Goal: Transaction & Acquisition: Book appointment/travel/reservation

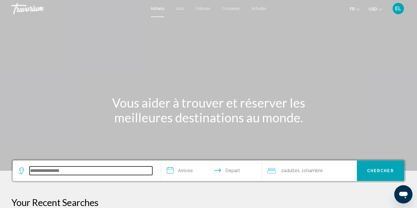
click at [74, 166] on input "Search widget" at bounding box center [91, 170] width 123 height 9
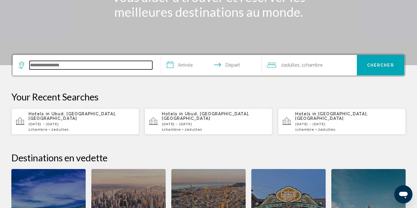
scroll to position [126, 0]
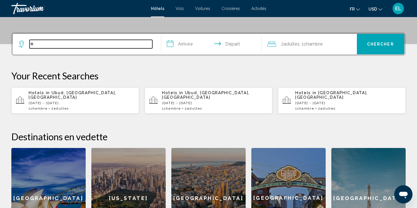
type input "*"
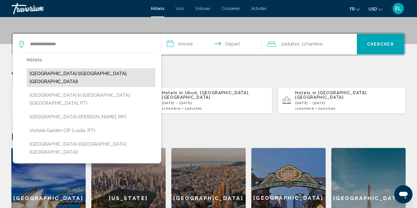
click at [100, 68] on button "[GEOGRAPHIC_DATA] ([GEOGRAPHIC_DATA], [GEOGRAPHIC_DATA])" at bounding box center [91, 77] width 129 height 19
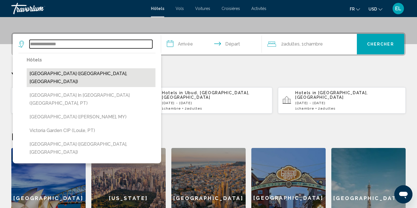
type input "**********"
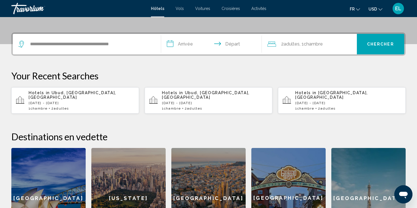
click at [188, 34] on input "**********" at bounding box center [212, 45] width 103 height 22
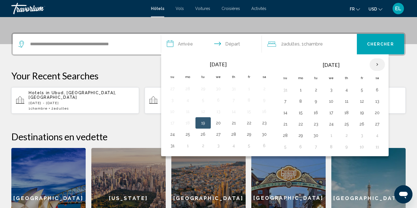
click at [370, 58] on th "Next month" at bounding box center [377, 64] width 15 height 12
click at [245, 120] on button "26" at bounding box center [249, 124] width 9 height 8
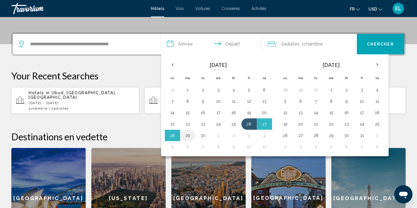
click at [187, 131] on button "29" at bounding box center [187, 135] width 9 height 8
type input "**********"
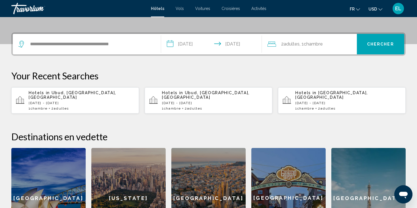
click at [300, 40] on span ", 1 Chambre pièces" at bounding box center [311, 44] width 23 height 8
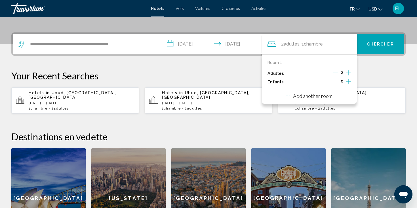
click at [349, 69] on icon "Increment adults" at bounding box center [348, 72] width 5 height 7
click at [372, 34] on button "Chercher" at bounding box center [381, 44] width 48 height 20
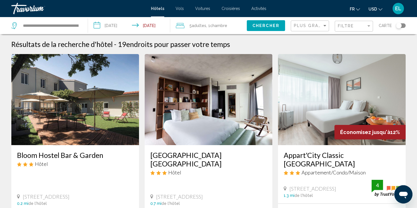
click at [404, 23] on div "Toggle map" at bounding box center [401, 25] width 10 height 5
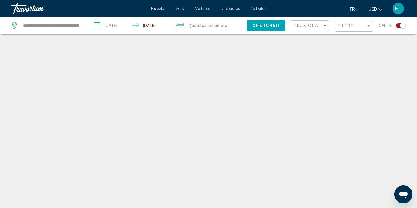
scroll to position [31, 0]
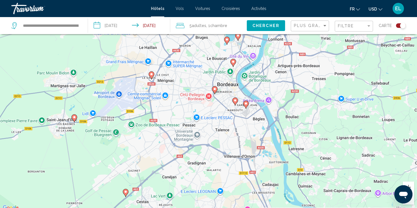
drag, startPoint x: 190, startPoint y: 121, endPoint x: 220, endPoint y: 96, distance: 39.4
click at [220, 96] on div "Pour activer le glissement avec le clavier, appuyez sur Alt+Entrée. Une fois ce…" at bounding box center [208, 107] width 417 height 208
click at [412, 184] on button "Zoom avant" at bounding box center [408, 186] width 11 height 11
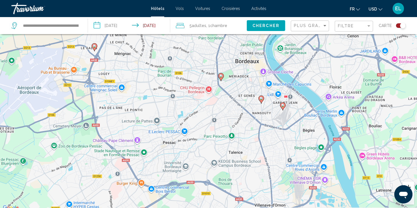
click at [412, 184] on button "Zoom avant" at bounding box center [408, 186] width 11 height 11
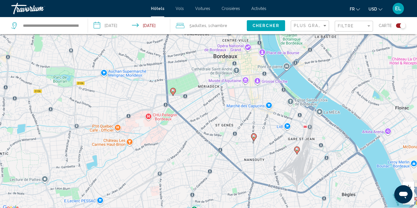
drag, startPoint x: 352, startPoint y: 106, endPoint x: 283, endPoint y: 152, distance: 82.6
click at [284, 152] on div "Pour activer le glissement avec le clavier, appuyez sur Alt+Entrée. Une fois ce…" at bounding box center [208, 107] width 417 height 208
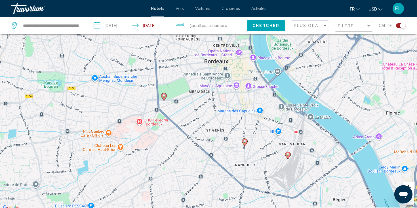
click at [408, 183] on button "Zoom avant" at bounding box center [408, 186] width 11 height 11
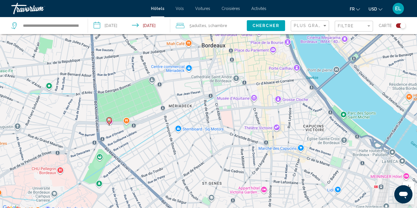
drag, startPoint x: 335, startPoint y: 108, endPoint x: 324, endPoint y: 139, distance: 32.7
click at [324, 139] on div "Pour activer le glissement avec le clavier, appuyez sur Alt+Entrée. Une fois ce…" at bounding box center [208, 107] width 417 height 208
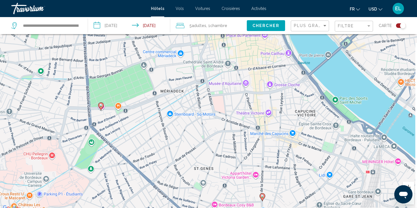
drag, startPoint x: 325, startPoint y: 108, endPoint x: 316, endPoint y: 95, distance: 16.2
click at [316, 94] on div "Pour activer le glissement avec le clavier, appuyez sur Alt+Entrée. Une fois ce…" at bounding box center [208, 107] width 417 height 208
click at [103, 104] on image "Main content" at bounding box center [100, 105] width 3 height 3
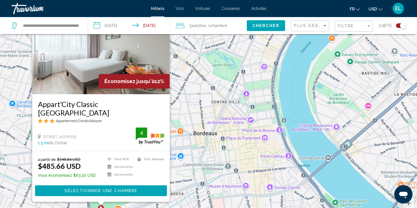
scroll to position [16, 0]
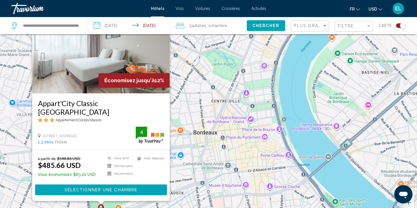
click at [106, 144] on div "1.3 mi de l'hôtel" at bounding box center [87, 141] width 98 height 5
click at [328, 153] on div "Pour activer le glissement avec le clavier, appuyez sur Alt+Entrée. Une fois ce…" at bounding box center [208, 122] width 417 height 208
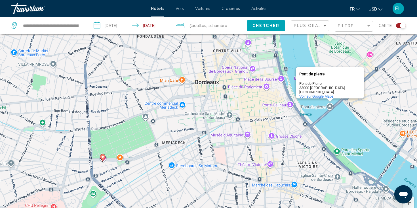
drag, startPoint x: 309, startPoint y: 164, endPoint x: 310, endPoint y: 113, distance: 51.4
click at [310, 113] on div "Pour activer le glissement avec le clavier, appuyez sur Alt+Entrée. Une fois ce…" at bounding box center [208, 122] width 417 height 208
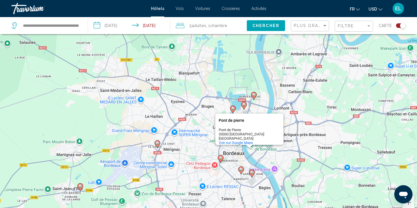
drag, startPoint x: 238, startPoint y: 130, endPoint x: 237, endPoint y: 156, distance: 26.1
click at [237, 157] on div "Pour activer le glissement avec le clavier, appuyez sur Alt+Entrée. Une fois ce…" at bounding box center [208, 122] width 417 height 208
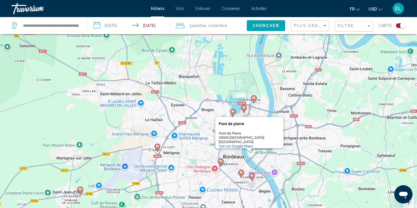
click at [235, 158] on div "Pour activer le glissement avec le clavier, appuyez sur Alt+Entrée. Une fois ce…" at bounding box center [208, 122] width 417 height 208
click at [255, 154] on div "Pour activer le glissement avec le clavier, appuyez sur Alt+Entrée. Une fois ce…" at bounding box center [208, 122] width 417 height 208
click at [252, 154] on div "Pour activer le glissement avec le clavier, appuyez sur Alt+Entrée. Une fois ce…" at bounding box center [208, 122] width 417 height 208
click at [220, 159] on image "Main content" at bounding box center [220, 160] width 3 height 3
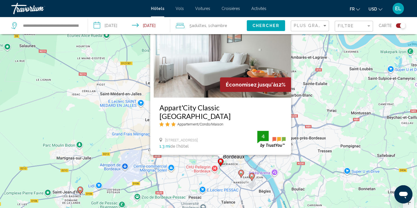
scroll to position [5, 0]
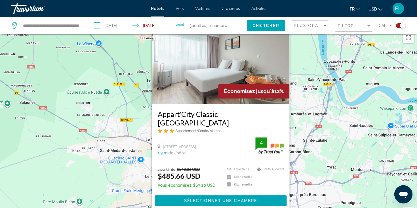
click at [281, 22] on button "Fermer" at bounding box center [285, 18] width 9 height 9
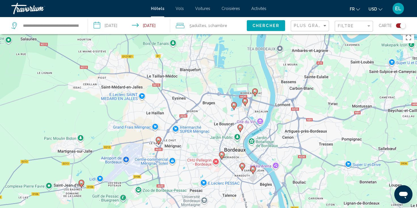
drag, startPoint x: 268, startPoint y: 192, endPoint x: 270, endPoint y: 127, distance: 64.5
click at [270, 127] on div "Pour activer le glissement avec le clavier, appuyez sur Alt+Entrée. Une fois ce…" at bounding box center [208, 133] width 417 height 208
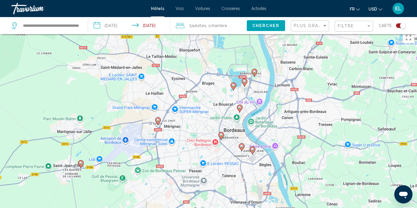
drag, startPoint x: 262, startPoint y: 145, endPoint x: 261, endPoint y: 125, distance: 19.9
click at [261, 125] on div "Pour activer le glissement avec le clavier, appuyez sur Alt+Entrée. Une fois ce…" at bounding box center [208, 133] width 417 height 208
click at [241, 146] on icon "Main content" at bounding box center [242, 147] width 6 height 8
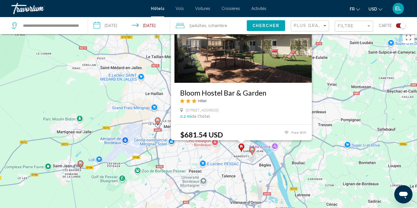
scroll to position [0, 0]
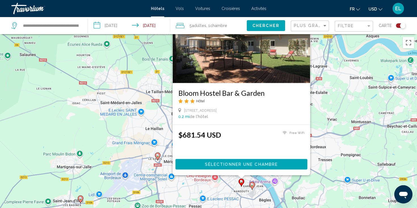
drag, startPoint x: 314, startPoint y: 162, endPoint x: 316, endPoint y: 109, distance: 53.7
click at [316, 109] on div "Pour activer le glissement avec le clavier, appuyez sur Alt+Entrée. Une fois ce…" at bounding box center [208, 138] width 417 height 208
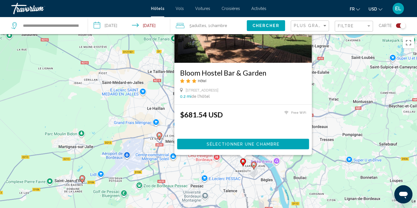
click at [254, 164] on icon "Main content" at bounding box center [254, 164] width 5 height 7
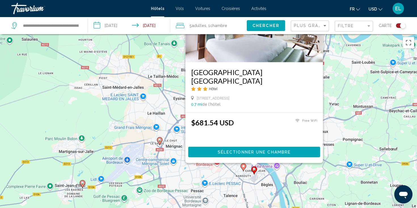
drag, startPoint x: 335, startPoint y: 145, endPoint x: 337, endPoint y: 80, distance: 65.1
click at [337, 80] on div "Pour activer le glissement avec le clavier, appuyez sur Alt+Entrée. Une fois ce…" at bounding box center [208, 138] width 417 height 208
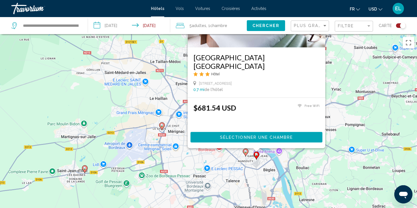
click at [228, 161] on div "Pour activer le glissement avec le clavier, appuyez sur Alt+Entrée. Une fois ce…" at bounding box center [208, 138] width 417 height 208
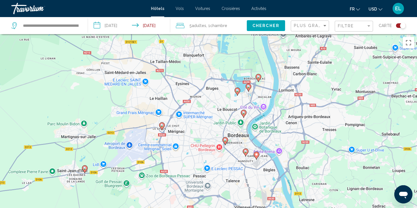
click at [244, 112] on icon "Main content" at bounding box center [243, 113] width 5 height 7
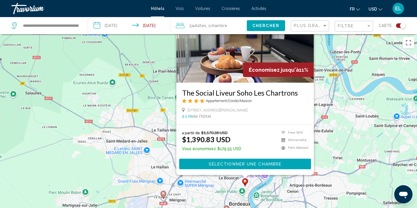
drag, startPoint x: 329, startPoint y: 175, endPoint x: 331, endPoint y: 128, distance: 46.9
click at [331, 129] on div "Pour activer le glissement avec le clavier, appuyez sur Alt+Entrée. Une fois ce…" at bounding box center [208, 138] width 417 height 208
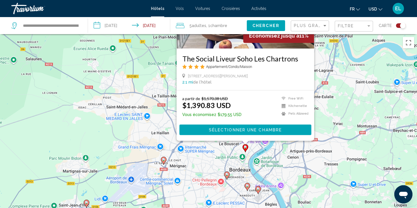
drag, startPoint x: 324, startPoint y: 160, endPoint x: 325, endPoint y: 131, distance: 29.0
click at [324, 131] on div "Pour activer le glissement avec le clavier, appuyez sur Alt+Entrée. Une fois ce…" at bounding box center [208, 138] width 417 height 208
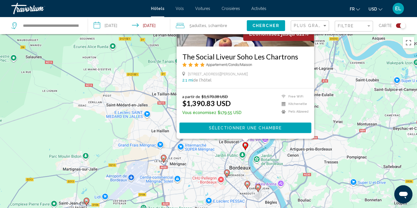
drag, startPoint x: 243, startPoint y: 172, endPoint x: 243, endPoint y: 188, distance: 15.9
click at [243, 188] on div "Pour activer le glissement avec le clavier, appuyez sur Alt+Entrée. Une fois ce…" at bounding box center [208, 138] width 417 height 208
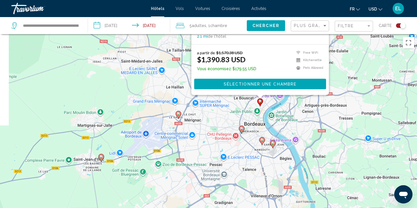
drag, startPoint x: 243, startPoint y: 189, endPoint x: 257, endPoint y: 128, distance: 62.8
click at [257, 128] on div "Pour activer le glissement avec le clavier, appuyez sur Alt+Entrée. Une fois ce…" at bounding box center [208, 138] width 417 height 208
click at [412, 39] on button "Passer en plein écran" at bounding box center [408, 42] width 11 height 11
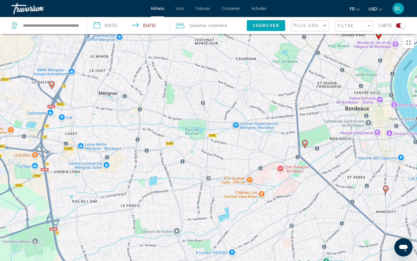
drag, startPoint x: 401, startPoint y: 108, endPoint x: 258, endPoint y: 142, distance: 146.3
click at [258, 142] on div "Pour activer le glissement avec le clavier, appuyez sur Alt+Entrée. Une fois ce…" at bounding box center [208, 164] width 417 height 261
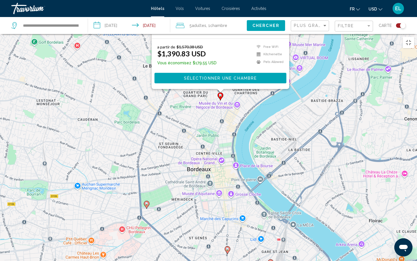
drag, startPoint x: 256, startPoint y: 149, endPoint x: 234, endPoint y: 197, distance: 53.5
click at [234, 197] on div "Pour activer le glissement avec le clavier, appuyez sur Alt+Entrée. Une fois ce…" at bounding box center [208, 164] width 417 height 261
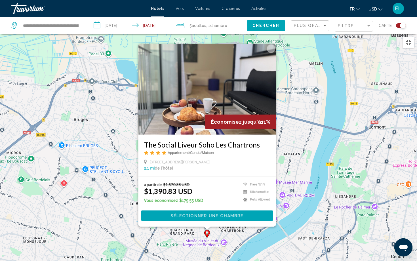
drag, startPoint x: 236, startPoint y: 199, endPoint x: 266, endPoint y: 245, distance: 54.8
click at [266, 207] on div "Pour activer le glissement avec le clavier, appuyez sur Alt+Entrée. Une fois ce…" at bounding box center [208, 164] width 417 height 261
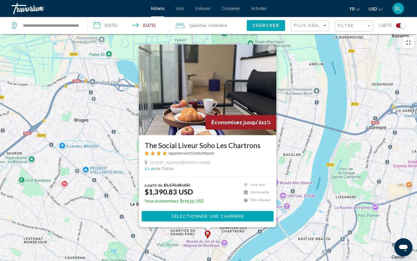
click at [268, 45] on button "Fermer" at bounding box center [272, 49] width 9 height 9
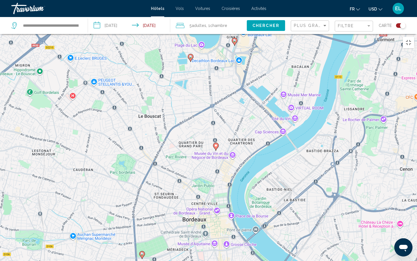
drag, startPoint x: 259, startPoint y: 161, endPoint x: 274, endPoint y: 55, distance: 107.3
click at [273, 55] on div "Pour activer le glissement avec le clavier, appuyez sur Alt+Entrée. Une fois ce…" at bounding box center [208, 164] width 417 height 261
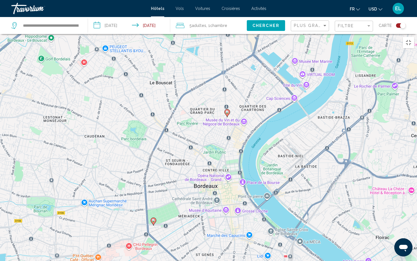
drag, startPoint x: 261, startPoint y: 126, endPoint x: 261, endPoint y: 61, distance: 64.8
click at [261, 61] on div "Pour activer le glissement avec le clavier, appuyez sur Alt+Entrée. Une fois ce…" at bounding box center [208, 164] width 417 height 261
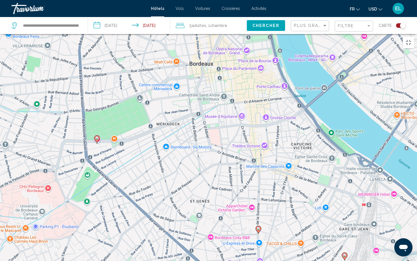
drag, startPoint x: 305, startPoint y: 201, endPoint x: 304, endPoint y: 177, distance: 23.9
click at [304, 177] on div "Pour activer le glissement avec le clavier, appuyez sur Alt+Entrée. Une fois ce…" at bounding box center [208, 164] width 417 height 261
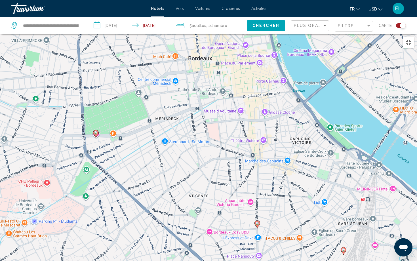
click at [257, 207] on icon "Main content" at bounding box center [257, 224] width 5 height 7
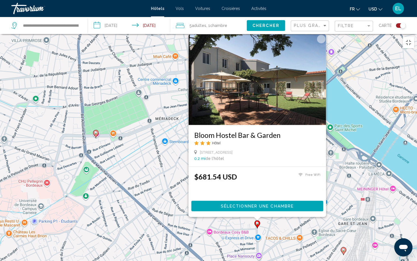
click at [257, 207] on icon "Main content" at bounding box center [257, 224] width 5 height 7
click at [97, 130] on icon "Main content" at bounding box center [95, 133] width 5 height 7
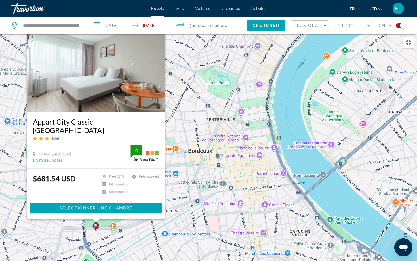
click at [87, 206] on span "Sélectionner une chambre" at bounding box center [95, 208] width 73 height 5
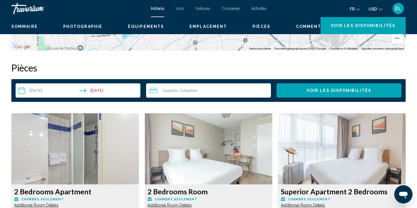
scroll to position [692, 0]
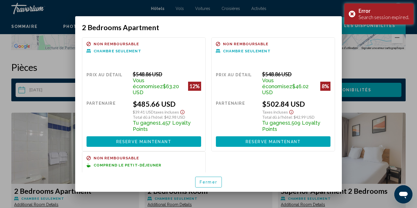
scroll to position [0, 0]
click at [208, 178] on button "Fermer" at bounding box center [208, 181] width 27 height 11
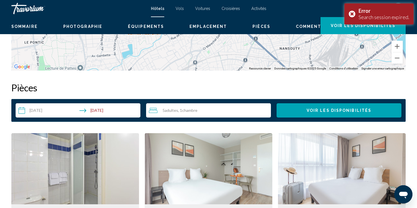
scroll to position [664, 0]
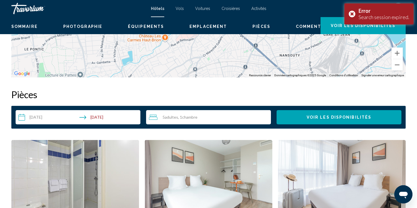
click at [91, 140] on img "Main content" at bounding box center [75, 175] width 128 height 71
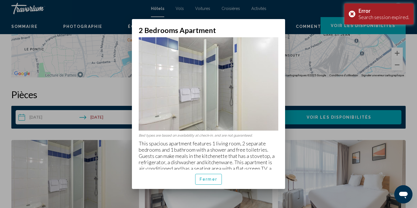
scroll to position [0, 0]
click at [212, 175] on button "Fermer" at bounding box center [208, 179] width 27 height 11
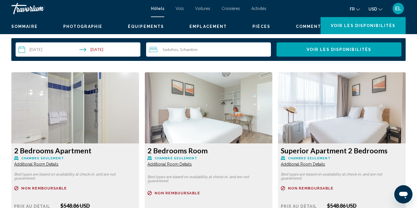
scroll to position [732, 0]
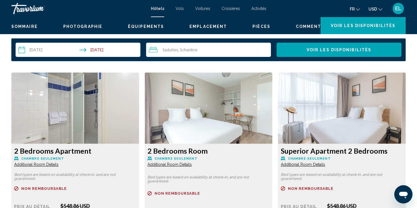
click at [412, 70] on div "Sommaire Catégorie Apartment Adresse [STREET_ADDRESS] La description Situation …" at bounding box center [208, 21] width 417 height 1075
click at [377, 9] on span "USD" at bounding box center [373, 9] width 9 height 5
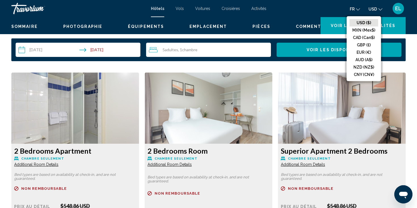
click at [360, 8] on icon "Change language" at bounding box center [358, 9] width 4 height 2
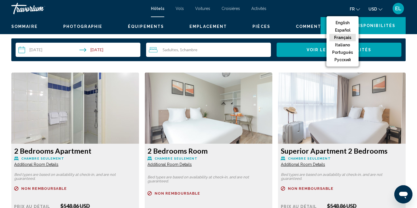
click at [356, 34] on button "Français" at bounding box center [343, 37] width 26 height 7
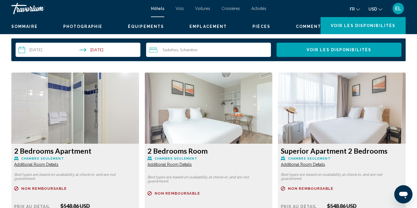
click at [383, 8] on icon "Change currency" at bounding box center [381, 9] width 4 height 2
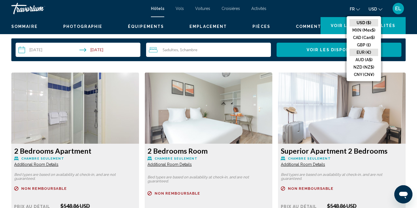
click at [374, 49] on button "EUR (€)" at bounding box center [364, 52] width 29 height 7
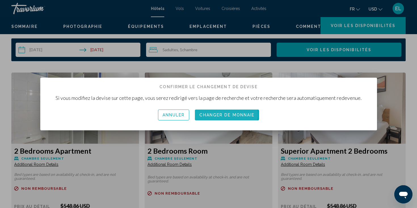
click at [231, 115] on span "Changer de monnaie" at bounding box center [227, 115] width 55 height 5
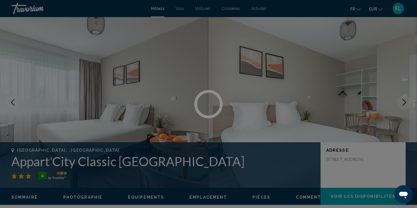
scroll to position [732, 0]
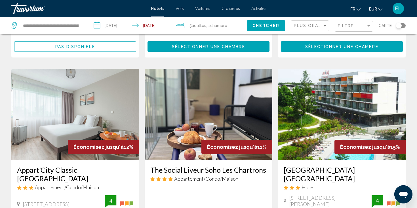
scroll to position [190, 0]
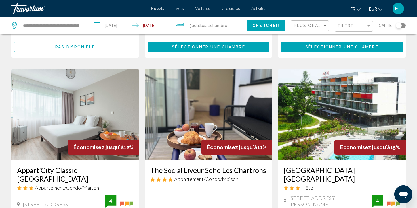
click at [89, 85] on img "Main content" at bounding box center [75, 114] width 128 height 91
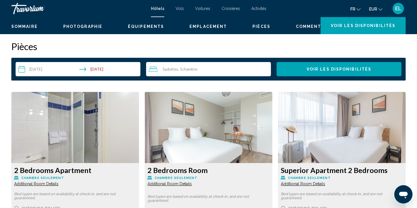
scroll to position [712, 0]
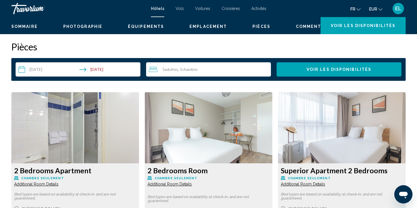
click at [128, 25] on button "Équipements" at bounding box center [146, 26] width 36 height 5
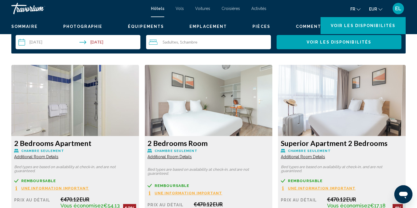
scroll to position [736, 0]
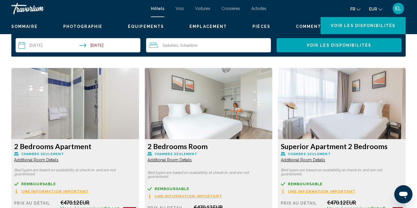
click at [59, 157] on span "Additional Room Details" at bounding box center [36, 159] width 44 height 5
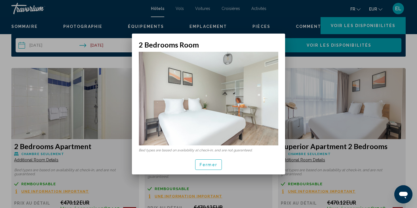
scroll to position [0, 0]
click at [215, 163] on span "Fermer" at bounding box center [209, 164] width 18 height 5
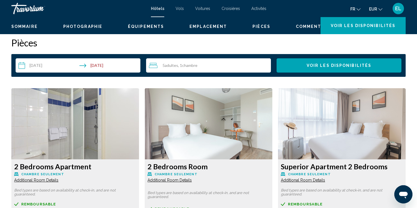
scroll to position [715, 0]
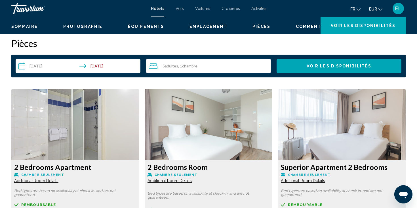
click at [89, 207] on span "Une information important" at bounding box center [55, 212] width 68 height 4
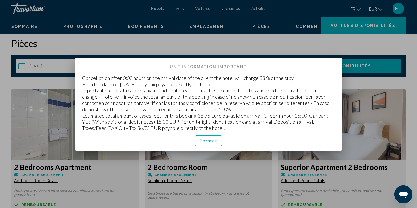
click at [205, 135] on button "Fermer" at bounding box center [208, 140] width 27 height 11
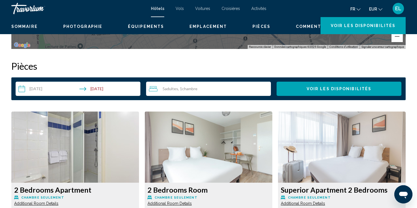
scroll to position [694, 0]
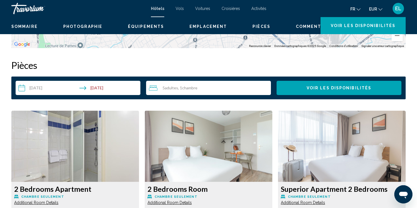
click at [64, 195] on span "Chambre seulement" at bounding box center [42, 197] width 43 height 4
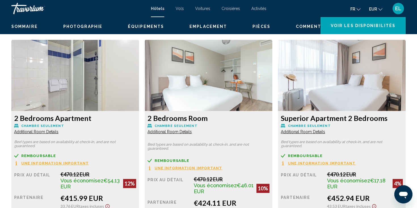
scroll to position [765, 0]
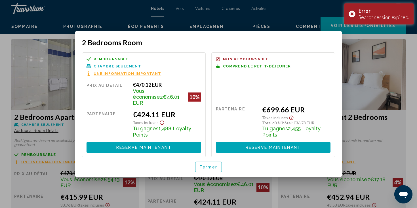
scroll to position [0, 0]
click at [267, 178] on div at bounding box center [208, 104] width 417 height 208
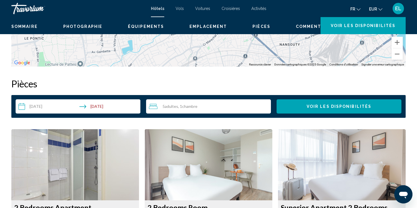
scroll to position [674, 0]
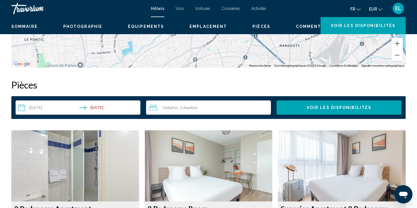
click at [128, 25] on span "Équipements" at bounding box center [146, 26] width 36 height 5
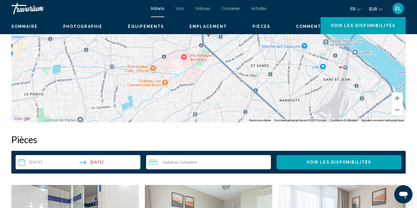
scroll to position [407, 0]
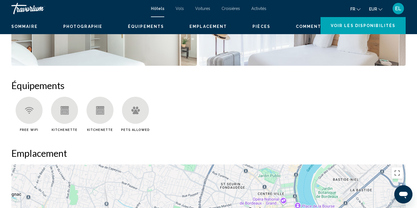
click at [66, 25] on button "Photographie" at bounding box center [82, 26] width 39 height 5
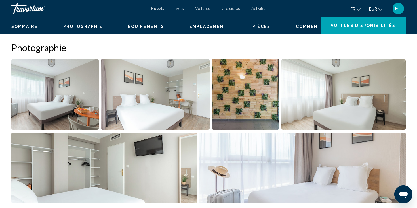
scroll to position [250, 0]
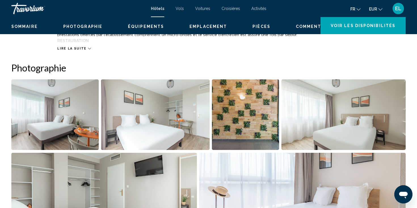
click at [190, 26] on button "Emplacement" at bounding box center [208, 26] width 37 height 5
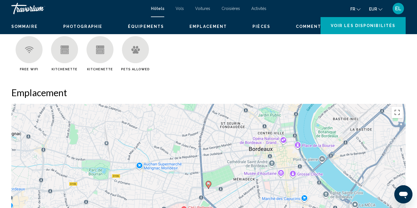
click at [253, 24] on span "Pièces" at bounding box center [262, 26] width 18 height 5
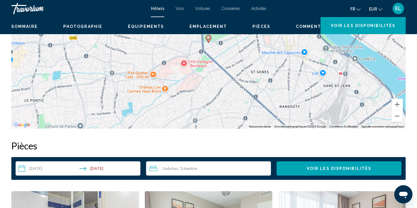
scroll to position [646, 0]
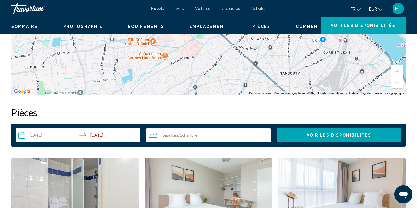
click at [251, 20] on div "Sommaire Photographie Équipements Emplacement Pièces Commentaires Voir les disp…" at bounding box center [208, 26] width 417 height 18
click at [296, 24] on span "Commentaires" at bounding box center [316, 26] width 40 height 5
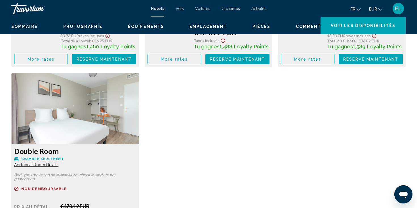
scroll to position [1047, 0]
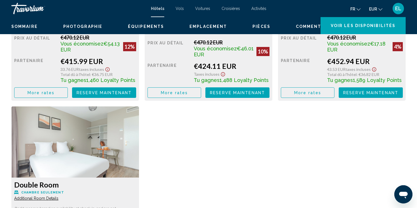
click at [253, 24] on button "Pièces" at bounding box center [262, 26] width 18 height 5
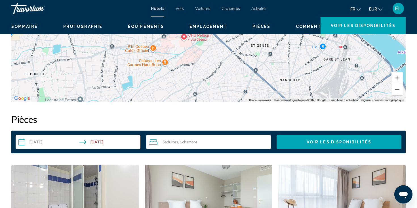
scroll to position [626, 0]
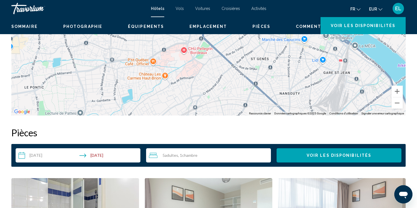
click at [194, 148] on div "5 Adulte Adultes , 1 Chambre pièces" at bounding box center [210, 155] width 122 height 14
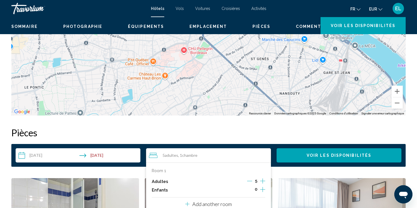
click at [216, 200] on p "Add another room" at bounding box center [212, 203] width 39 height 6
click at [263, 177] on icon "Increment adults" at bounding box center [262, 180] width 5 height 7
click at [258, 203] on button "remove room" at bounding box center [257, 205] width 18 height 4
click at [156, 168] on p "Room 1" at bounding box center [159, 170] width 14 height 5
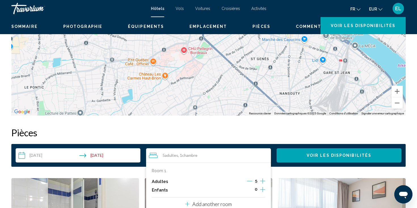
click at [245, 127] on h2 "Pièces" at bounding box center [208, 132] width 395 height 11
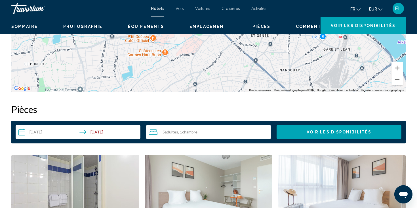
scroll to position [649, 0]
drag, startPoint x: 189, startPoint y: 144, endPoint x: 149, endPoint y: 144, distance: 40.6
copy h3 "2 Bedrooms Room"
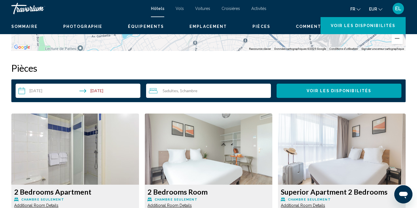
scroll to position [690, 0]
